Goal: Task Accomplishment & Management: Use online tool/utility

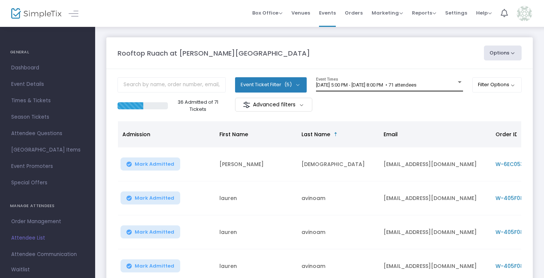
click at [333, 82] on span "[DATE] 5:00 PM - [DATE] 8:00 PM • 71 attendees" at bounding box center [366, 85] width 100 height 6
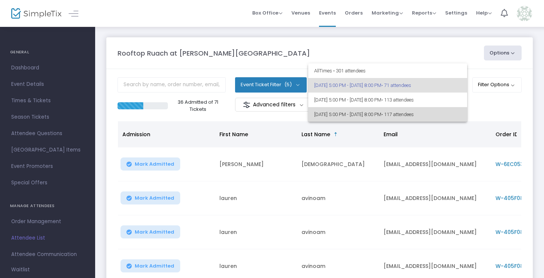
click at [345, 118] on span "[DATE] 5:00 PM - [DATE] 8:00 PM • 117 attendees" at bounding box center [387, 114] width 147 height 15
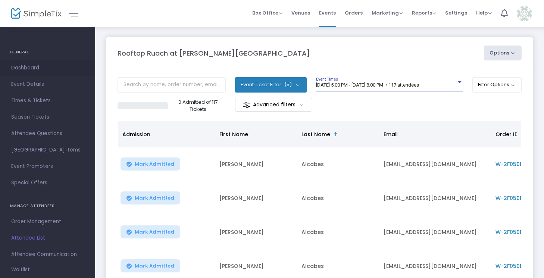
click at [35, 70] on span "Dashboard" at bounding box center [47, 68] width 73 height 10
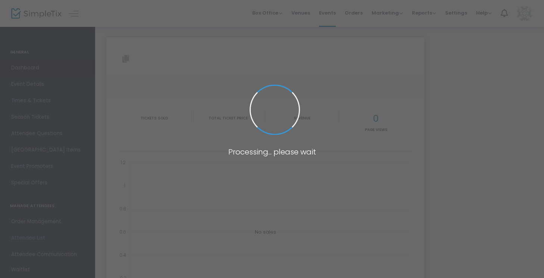
type input "[URL][DOMAIN_NAME][PERSON_NAME]"
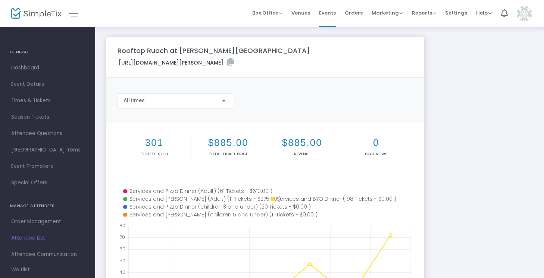
click at [175, 104] on div "All times" at bounding box center [175, 99] width 104 height 14
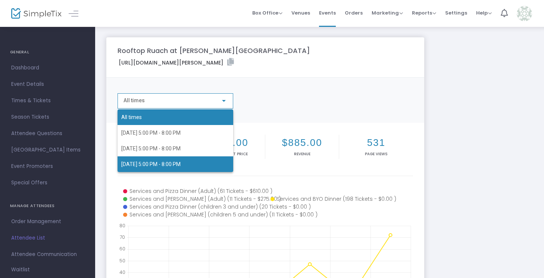
click at [176, 168] on span "[DATE] 5:00 PM - 8:00 PM" at bounding box center [175, 164] width 108 height 16
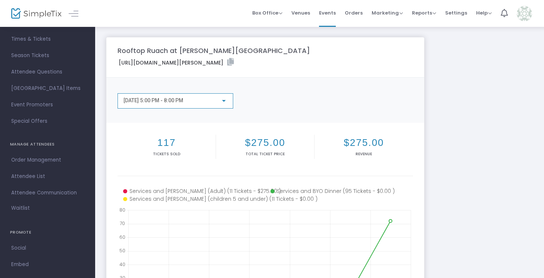
scroll to position [65, 0]
click at [38, 167] on link "Attendee List" at bounding box center [47, 173] width 95 height 16
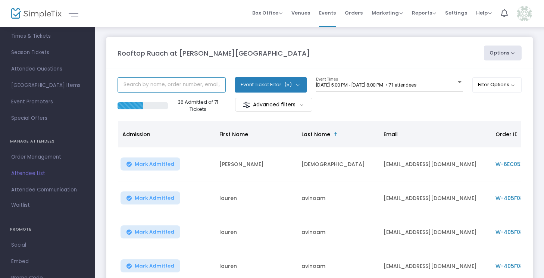
click at [194, 83] on input "text" at bounding box center [172, 84] width 108 height 15
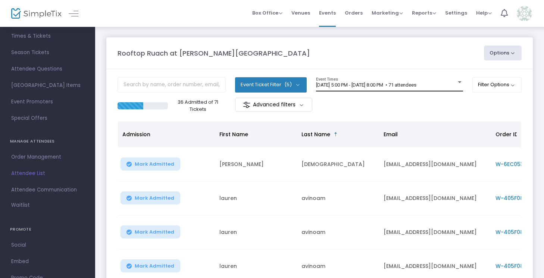
click at [326, 81] on div "[DATE] 5:00 PM - [DATE] 8:00 PM • 71 attendees Event Times" at bounding box center [389, 84] width 147 height 14
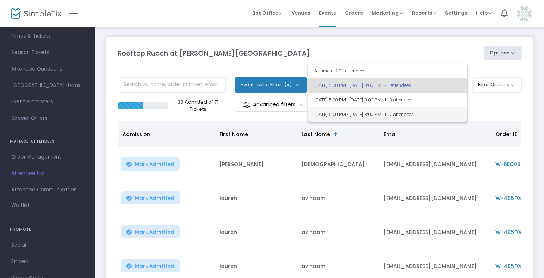
click at [326, 115] on span "[DATE] 5:00 PM - [DATE] 8:00 PM • 117 attendees" at bounding box center [387, 114] width 147 height 15
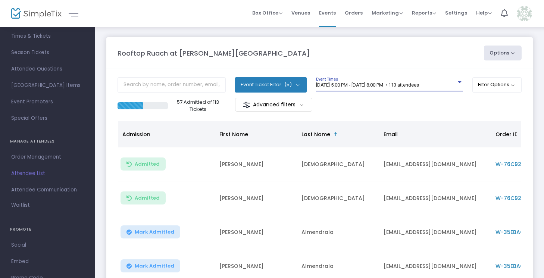
click at [323, 85] on span "[DATE] 5:00 PM - [DATE] 8:00 PM • 113 attendees" at bounding box center [367, 85] width 103 height 6
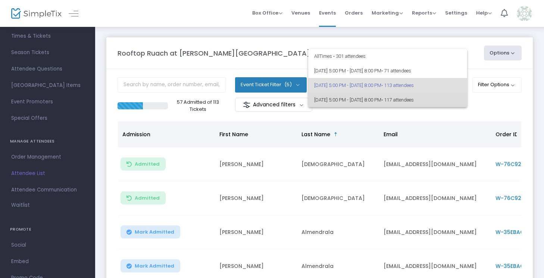
click at [323, 101] on span "[DATE] 5:00 PM - [DATE] 8:00 PM • 117 attendees" at bounding box center [387, 100] width 147 height 15
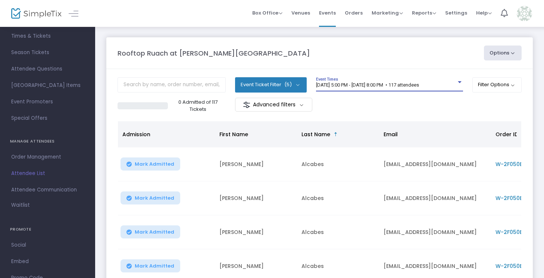
click at [524, 109] on m-panel-content "Event Ticket Filter (5) Select All Services and BYO Dinner Services and Pizza D…" at bounding box center [319, 259] width 426 height 380
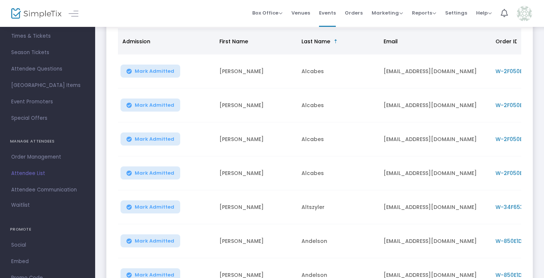
scroll to position [119, 0]
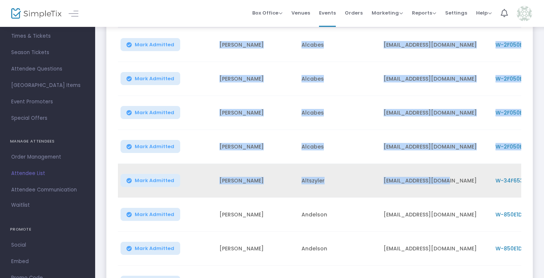
drag, startPoint x: 212, startPoint y: 43, endPoint x: 444, endPoint y: 183, distance: 271.2
click at [444, 183] on tbody "[PERSON_NAME] [PERSON_NAME] [EMAIL_ADDRESS][DOMAIN_NAME] W-2F050E6E-5 Services …" at bounding box center [379, 164] width 522 height 272
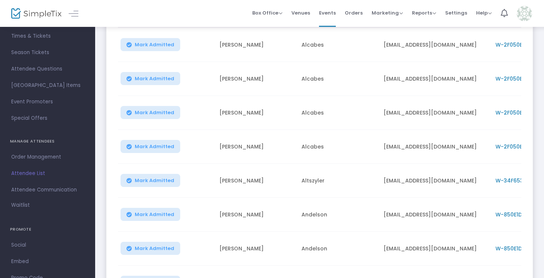
click at [272, 62] on td "[PERSON_NAME]" at bounding box center [256, 79] width 82 height 34
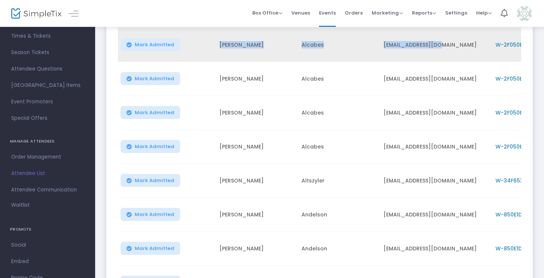
drag, startPoint x: 214, startPoint y: 45, endPoint x: 438, endPoint y: 45, distance: 223.4
click at [438, 45] on tr "Mark Admitted [PERSON_NAME] [EMAIL_ADDRESS][DOMAIN_NAME] W-2F050E6E-5 Services …" at bounding box center [379, 45] width 522 height 34
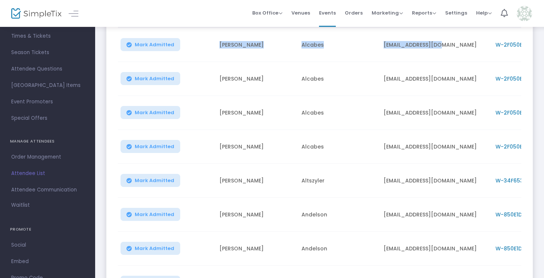
copy tr "[PERSON_NAME] [EMAIL_ADDRESS][DOMAIN_NAME]"
